Goal: Task Accomplishment & Management: Manage account settings

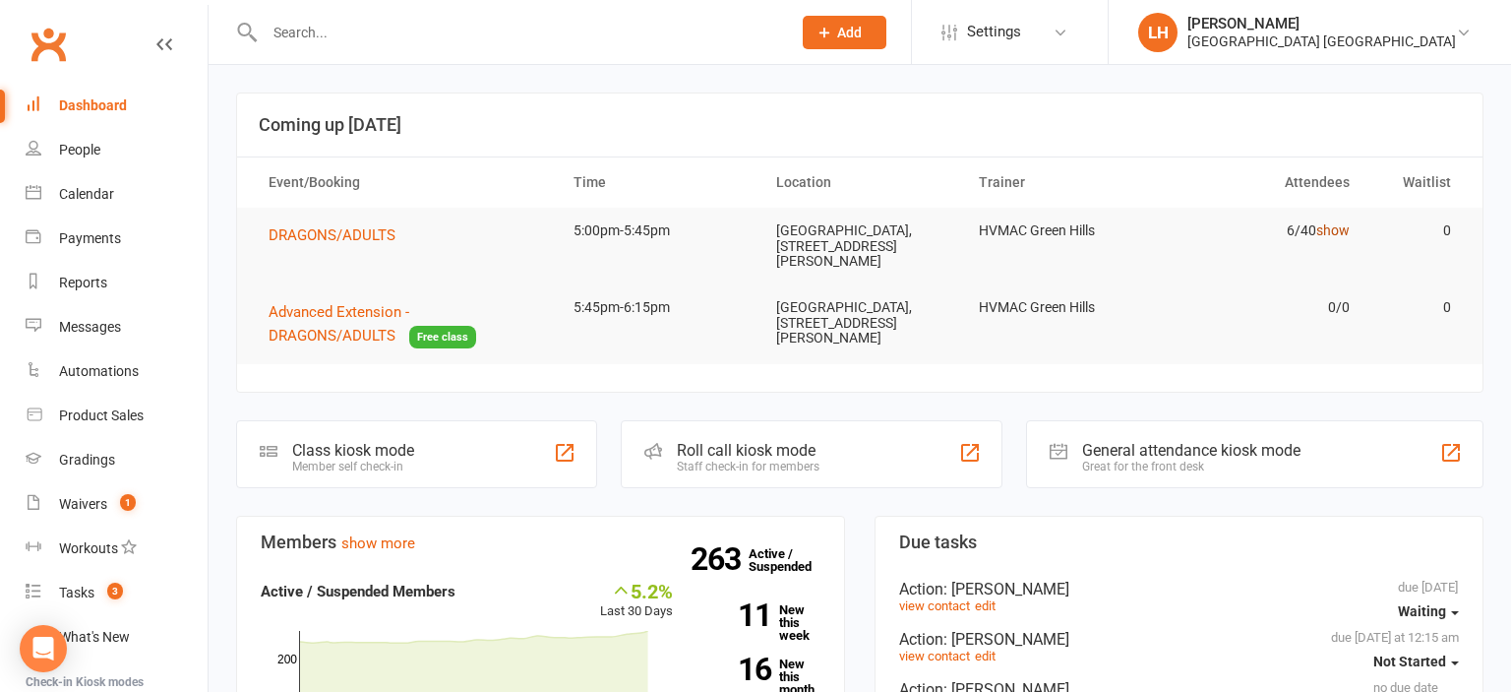
click at [1343, 229] on link "show" at bounding box center [1332, 230] width 33 height 16
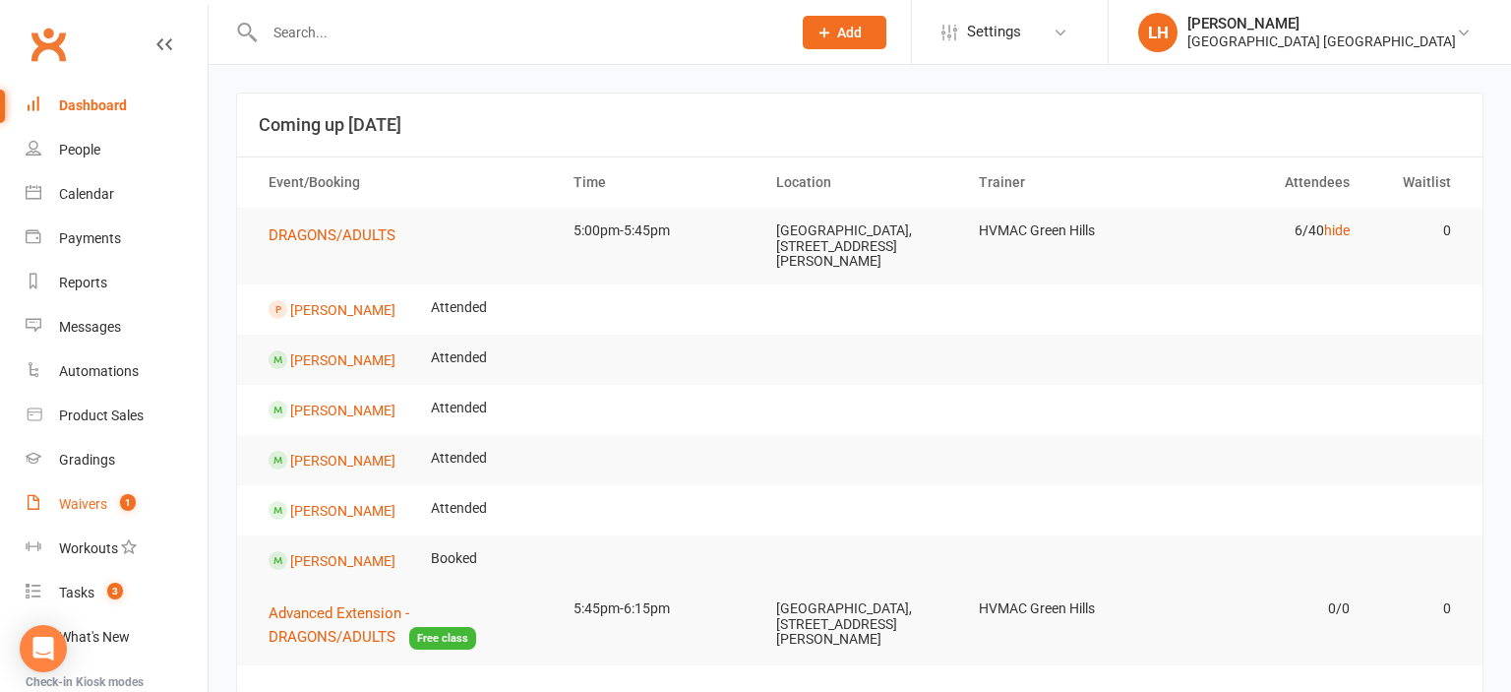
click at [61, 512] on div "Waivers" at bounding box center [83, 504] width 48 height 16
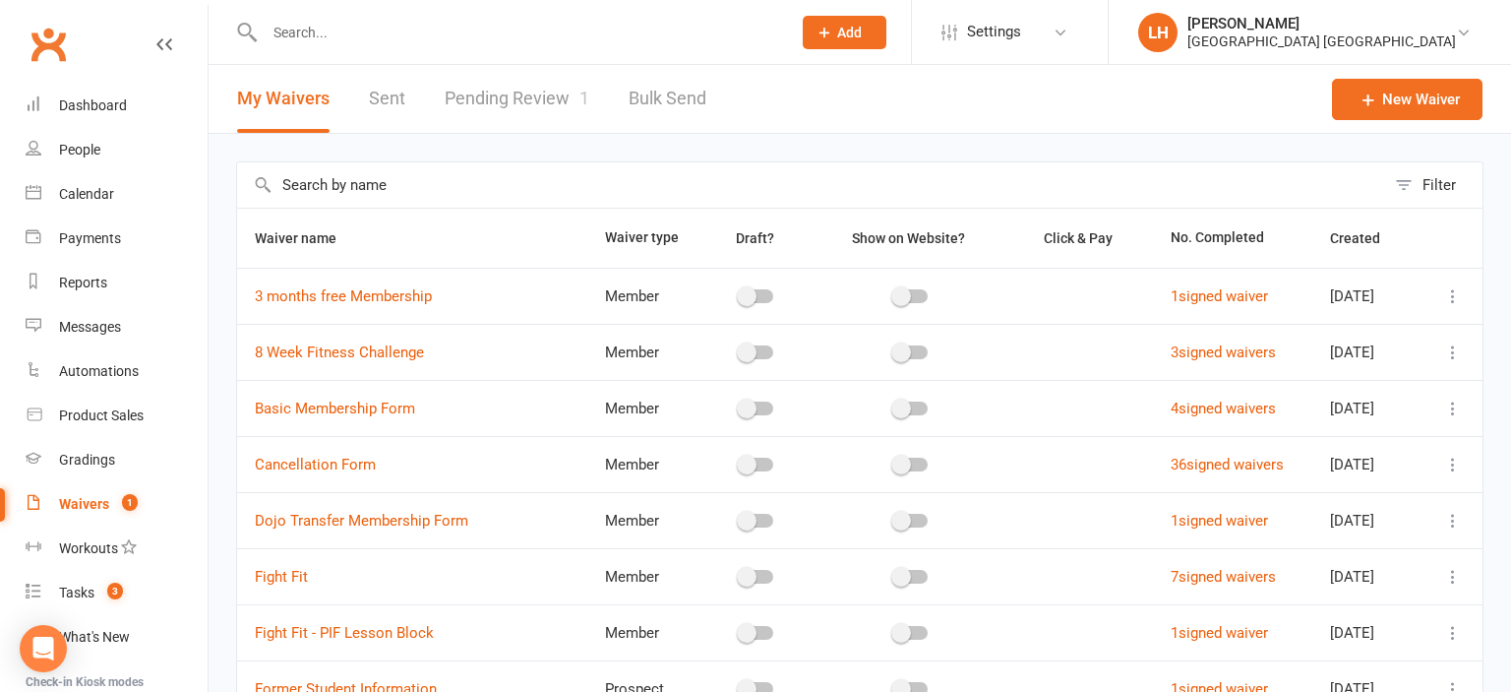
click at [509, 93] on link "Pending Review 1" at bounding box center [517, 99] width 145 height 68
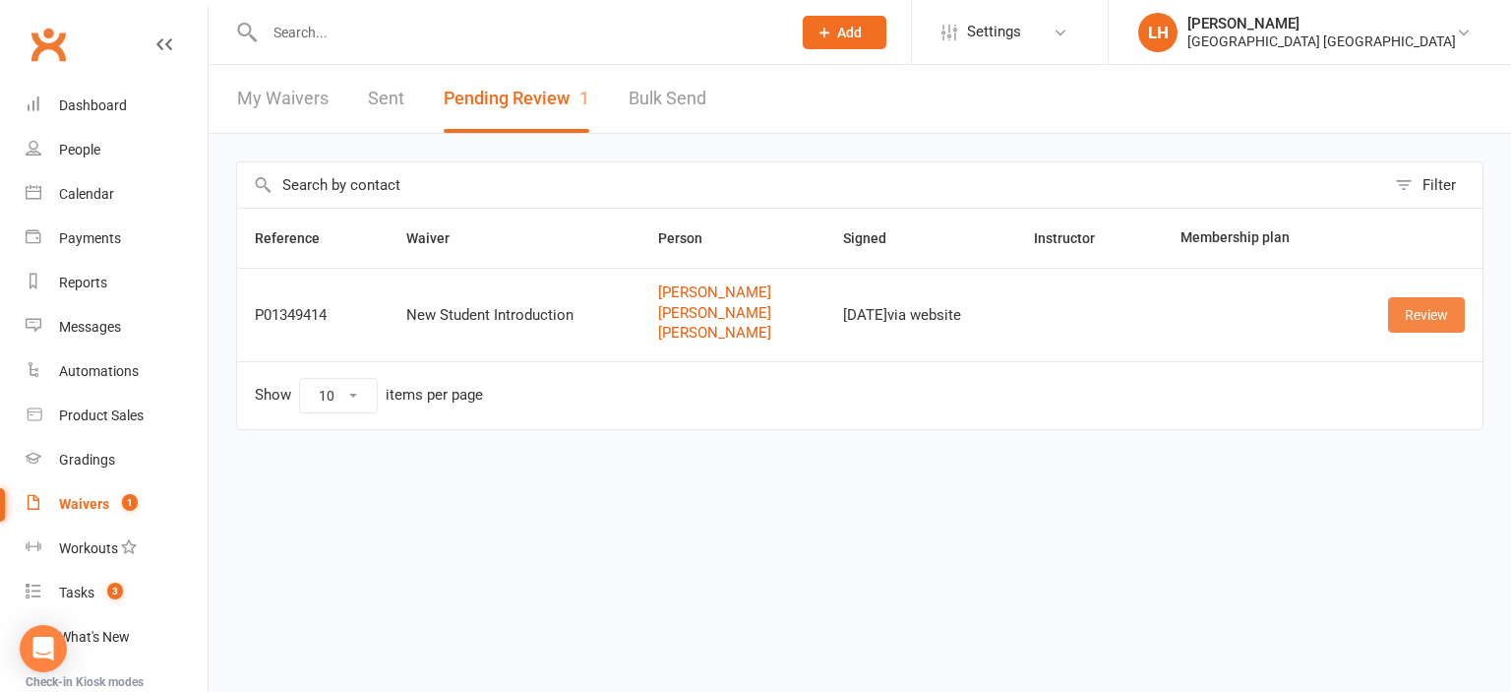
click at [1440, 316] on link "Review" at bounding box center [1426, 314] width 77 height 35
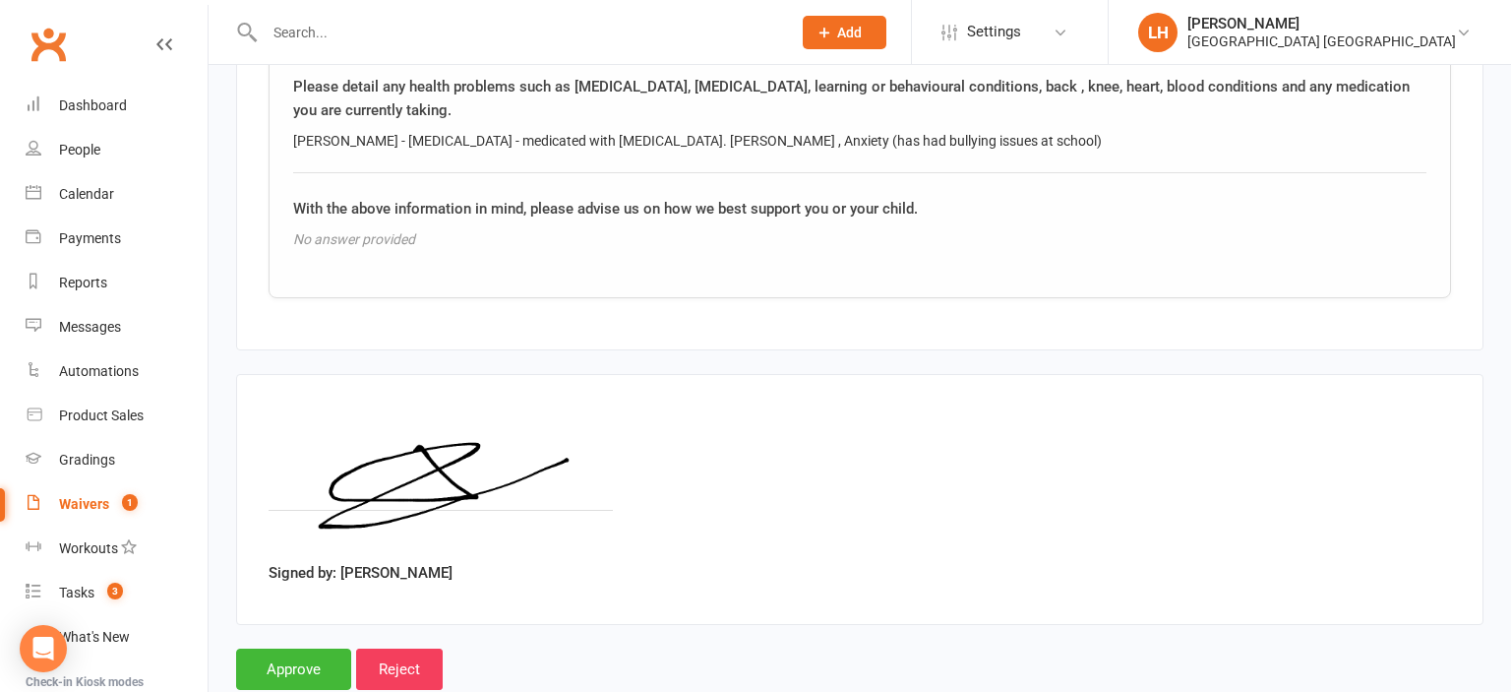
scroll to position [4235, 0]
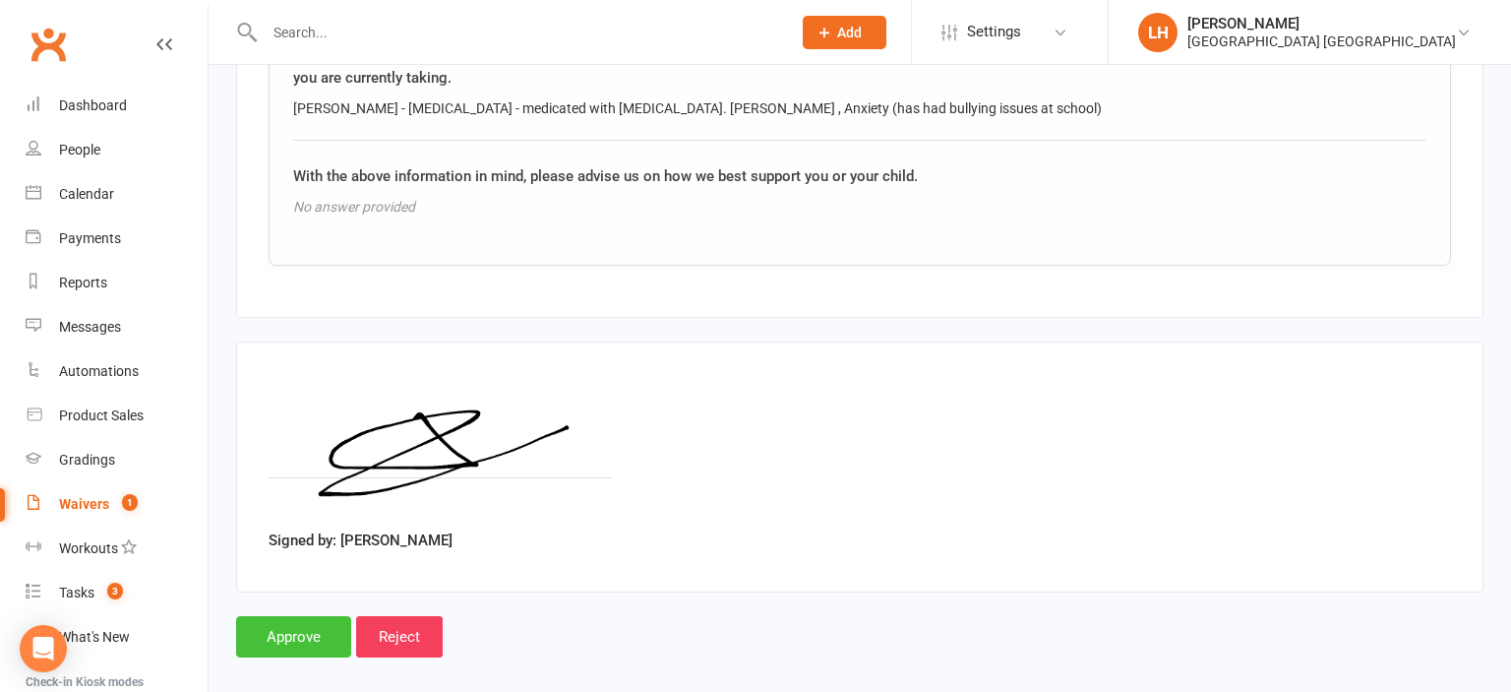
click at [285, 616] on input "Approve" at bounding box center [293, 636] width 115 height 41
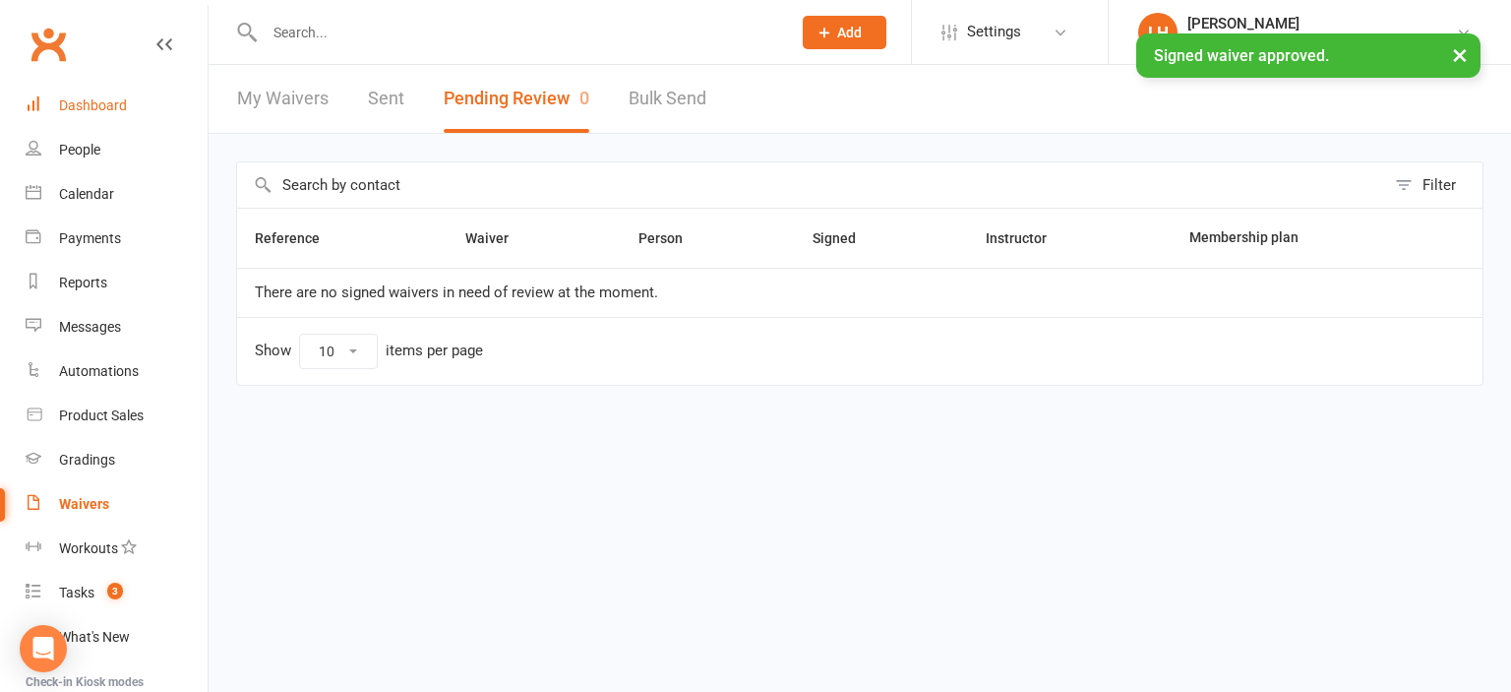
click at [112, 104] on div "Dashboard" at bounding box center [93, 105] width 68 height 16
